Goal: Task Accomplishment & Management: Manage account settings

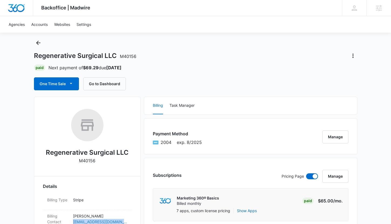
scroll to position [71, 0]
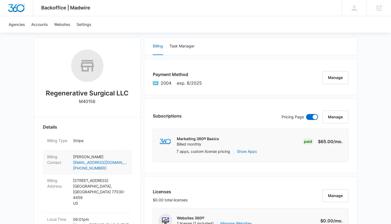
click at [94, 156] on p "[PERSON_NAME]" at bounding box center [100, 157] width 54 height 6
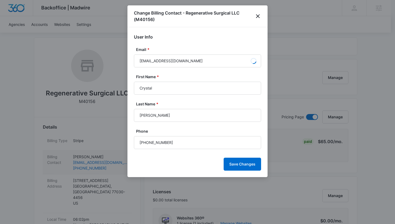
click at [94, 156] on div at bounding box center [197, 112] width 395 height 224
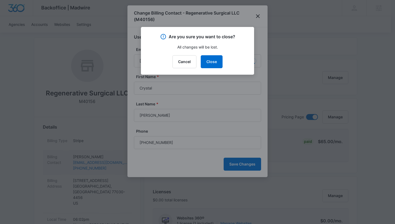
click at [94, 156] on div at bounding box center [197, 112] width 395 height 224
type input "[PERSON_NAME]"
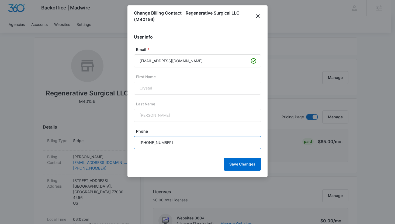
click at [162, 141] on input "[PHONE_NUMBER]" at bounding box center [197, 142] width 127 height 13
click at [255, 15] on icon "close" at bounding box center [258, 16] width 6 height 6
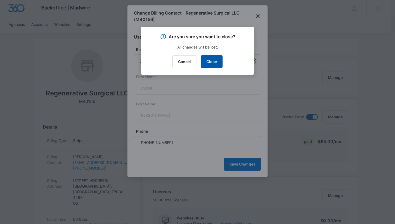
click at [212, 66] on button "Close" at bounding box center [212, 61] width 22 height 13
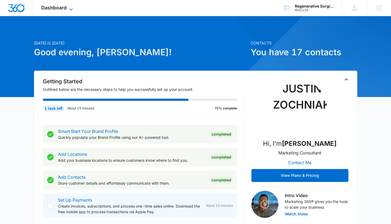
click at [57, 10] on span "Dashboard" at bounding box center [53, 8] width 25 height 6
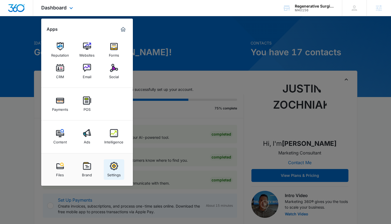
click at [116, 168] on img at bounding box center [114, 166] width 8 height 8
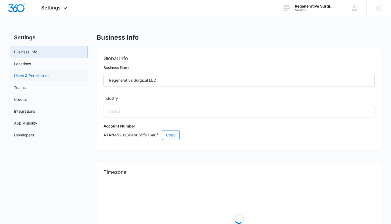
select select "13"
select select "US"
select select "America/[GEOGRAPHIC_DATA]"
click at [43, 78] on link "Users & Permissions" at bounding box center [31, 76] width 35 height 6
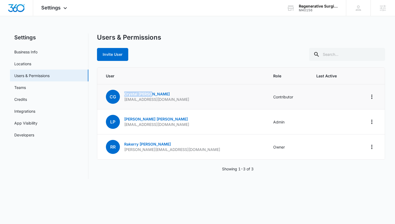
copy div "Crystal Graham"
drag, startPoint x: 157, startPoint y: 94, endPoint x: 119, endPoint y: 95, distance: 37.7
click at [119, 95] on div "CG Crystal Graham cgrahmann@regensurgical.com" at bounding box center [147, 97] width 83 height 14
